Goal: Task Accomplishment & Management: Manage account settings

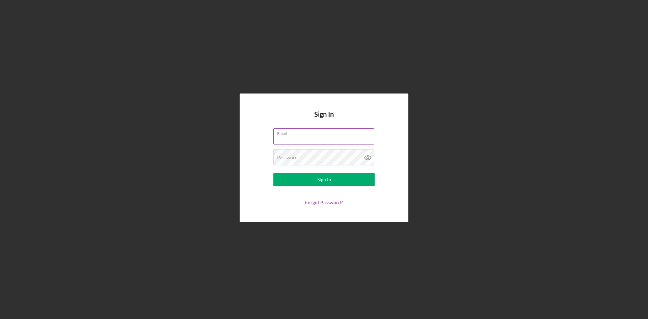
click at [291, 139] on input "Email" at bounding box center [323, 136] width 101 height 16
type input "[EMAIL_ADDRESS][DOMAIN_NAME]"
click at [329, 179] on div "Sign In" at bounding box center [324, 179] width 14 height 13
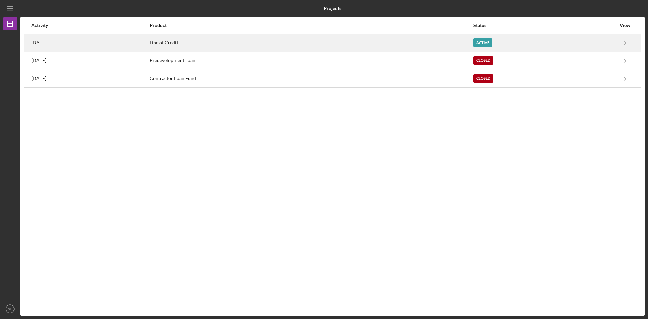
click at [51, 39] on div "[DATE]" at bounding box center [89, 42] width 117 height 17
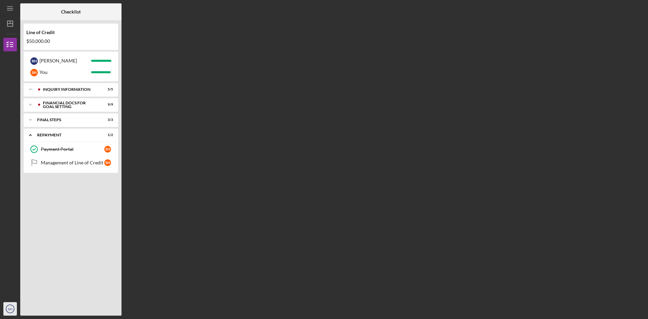
click at [10, 305] on icon "SH" at bounding box center [9, 308] width 13 height 17
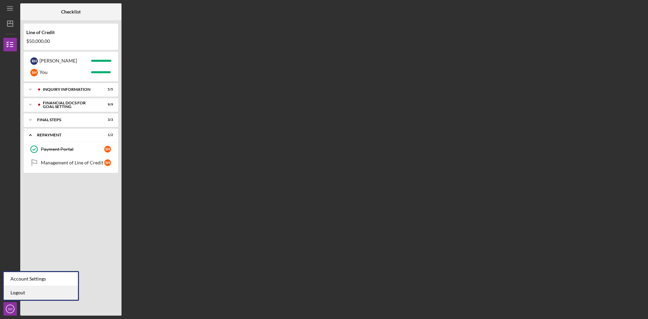
click at [19, 293] on link "Logout" at bounding box center [41, 293] width 74 height 14
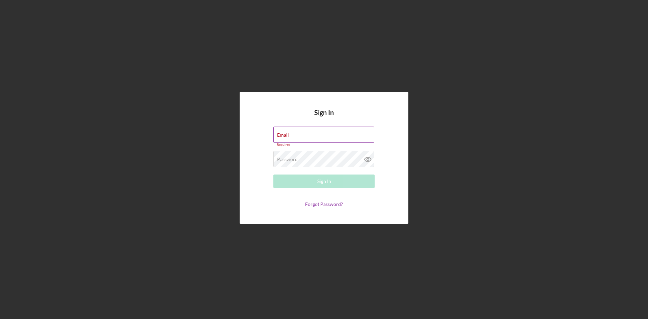
click at [312, 134] on div "Email Required" at bounding box center [323, 137] width 101 height 20
type input "[EMAIL_ADDRESS][DOMAIN_NAME]"
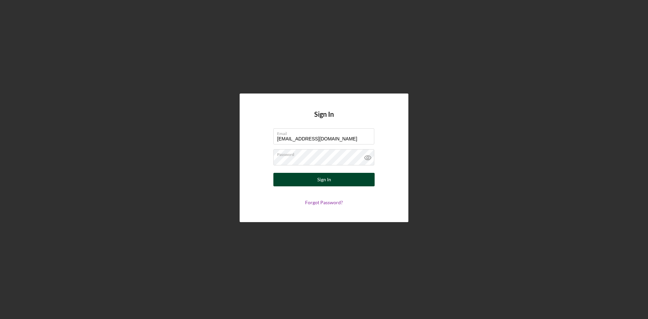
click at [317, 178] on button "Sign In" at bounding box center [323, 179] width 101 height 13
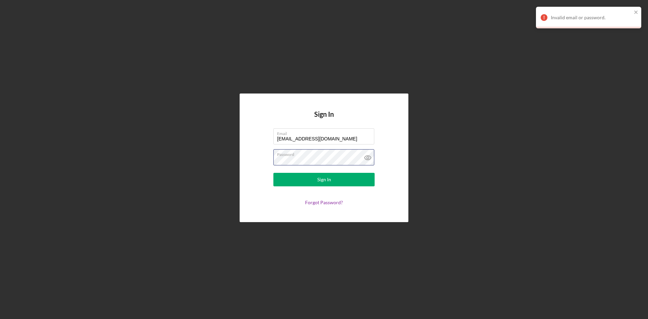
click at [210, 156] on div "Sign In Email [EMAIL_ADDRESS][DOMAIN_NAME] Password Sign In Forgot Password?" at bounding box center [323, 158] width 641 height 316
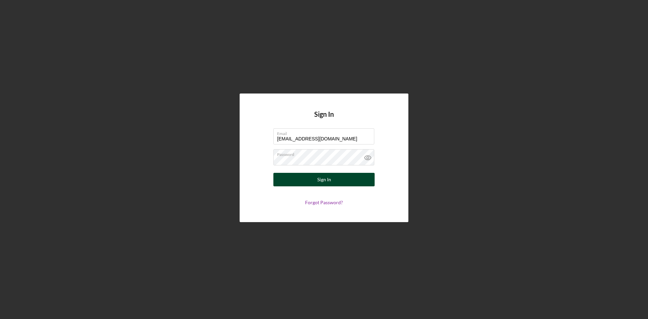
click at [327, 178] on div "Sign In" at bounding box center [324, 179] width 14 height 13
